Goal: Use online tool/utility: Utilize a website feature to perform a specific function

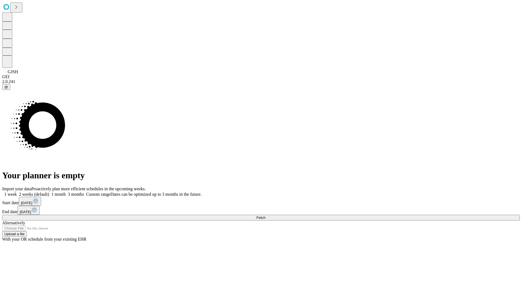
click at [265, 215] on span "Fetch" at bounding box center [260, 217] width 9 height 4
